Goal: Task Accomplishment & Management: Use online tool/utility

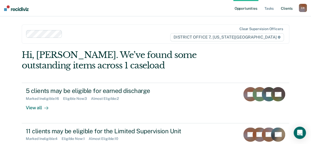
click at [282, 7] on link "Client s" at bounding box center [287, 8] width 14 height 16
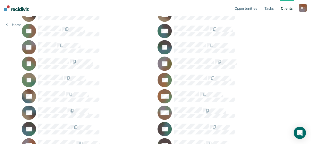
scroll to position [281, 0]
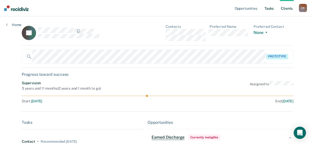
click at [270, 8] on link "Tasks" at bounding box center [269, 8] width 11 height 16
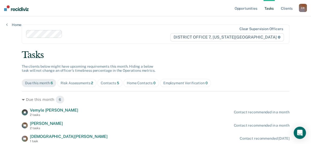
click at [104, 85] on div "Contacts 5" at bounding box center [110, 83] width 18 height 4
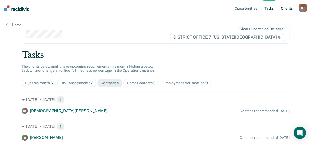
click at [285, 7] on link "Client s" at bounding box center [287, 8] width 14 height 16
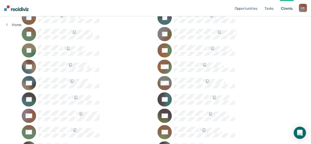
scroll to position [307, 0]
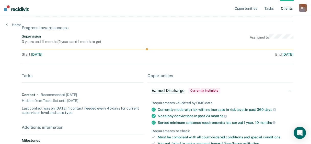
scroll to position [51, 0]
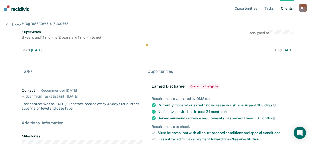
click at [27, 95] on div "Hidden from Tasks list until [DATE]" at bounding box center [50, 96] width 56 height 7
click at [40, 95] on div "Hidden from Tasks list until [DATE]" at bounding box center [50, 96] width 56 height 7
click at [49, 89] on div "Recommended [DATE]" at bounding box center [59, 90] width 36 height 4
click at [22, 90] on div "Contact" at bounding box center [29, 90] width 14 height 4
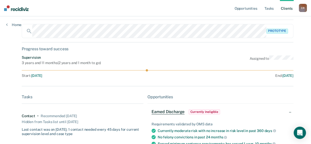
scroll to position [0, 0]
